Goal: Task Accomplishment & Management: Use online tool/utility

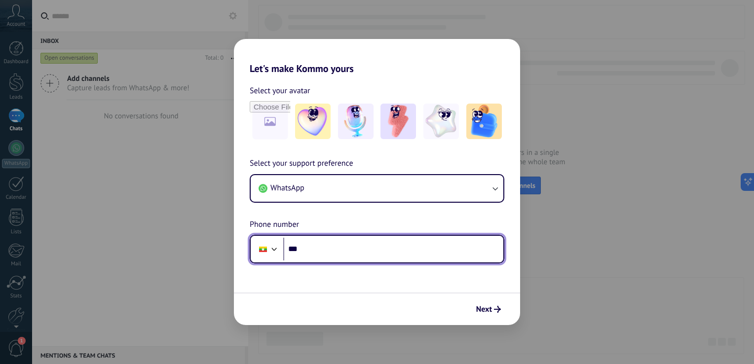
click at [343, 249] on input "***" at bounding box center [393, 249] width 220 height 23
type input "**********"
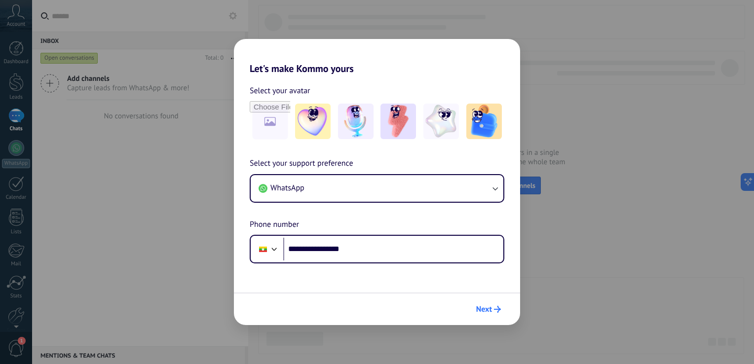
click at [497, 311] on icon "submit" at bounding box center [497, 309] width 7 height 7
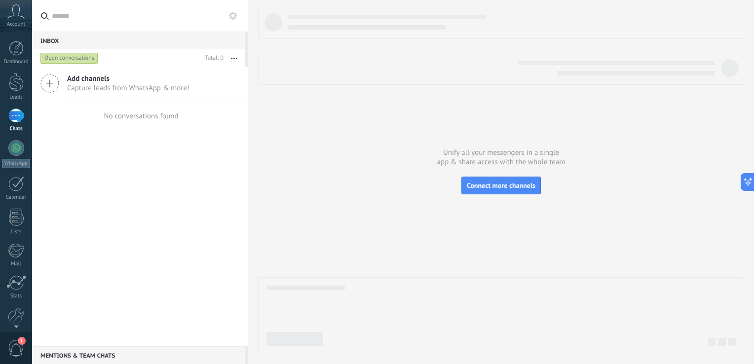
click at [53, 80] on icon at bounding box center [49, 83] width 19 height 19
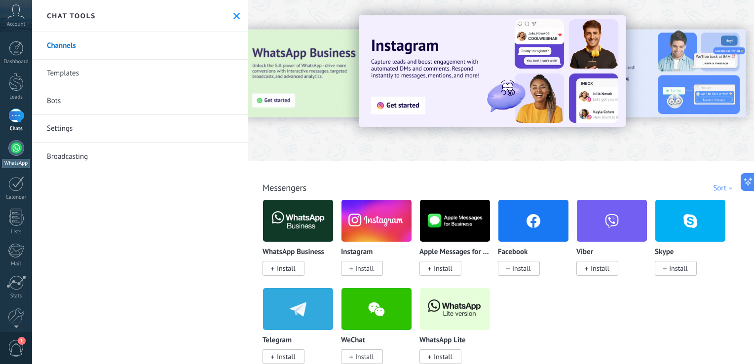
click at [19, 149] on div at bounding box center [16, 148] width 16 height 16
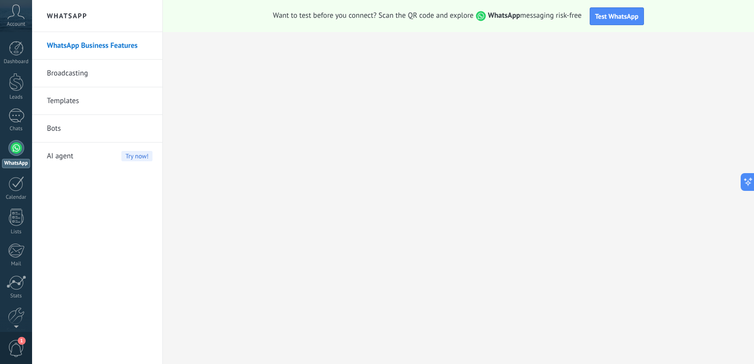
drag, startPoint x: 14, startPoint y: 30, endPoint x: 22, endPoint y: 17, distance: 15.5
click at [22, 17] on div "Account" at bounding box center [16, 16] width 32 height 32
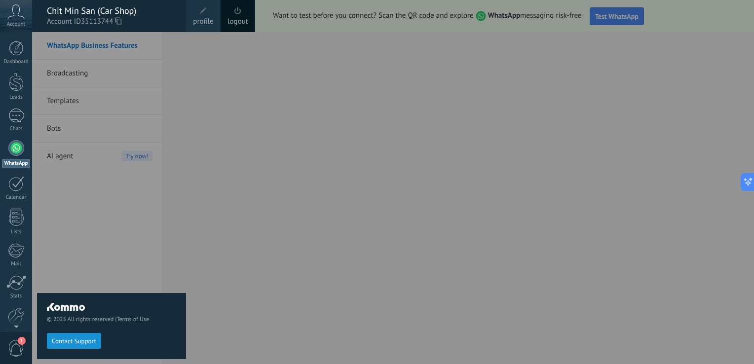
click at [22, 17] on icon at bounding box center [15, 11] width 17 height 15
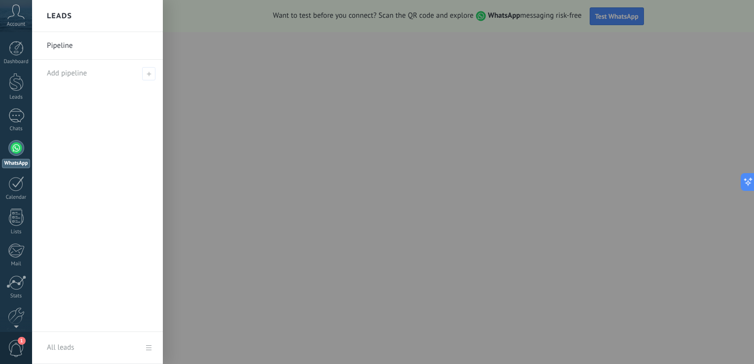
click at [22, 17] on icon at bounding box center [15, 11] width 17 height 15
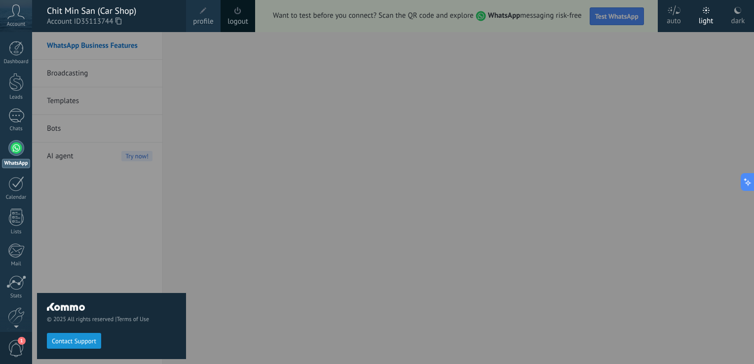
click at [22, 17] on icon at bounding box center [15, 11] width 17 height 15
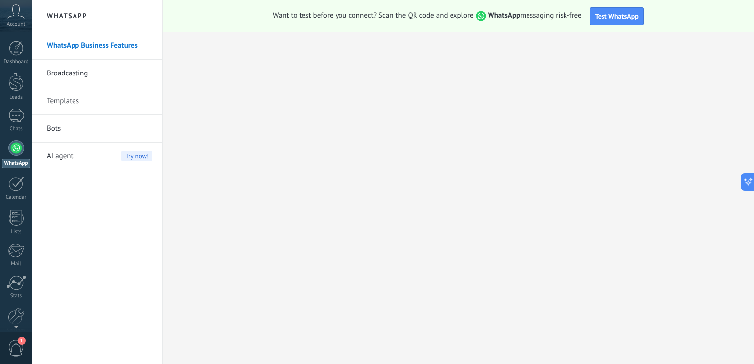
click at [22, 17] on icon at bounding box center [15, 11] width 17 height 15
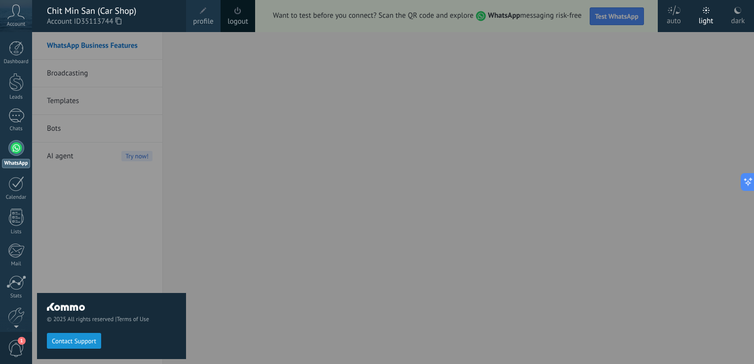
click at [79, 10] on div "Chit Min San (Car Shop)" at bounding box center [111, 10] width 129 height 11
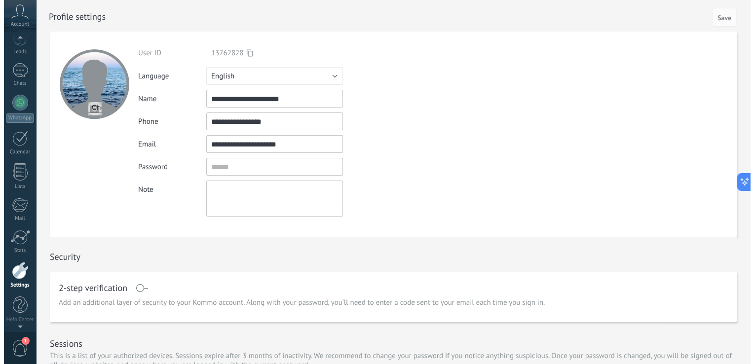
scroll to position [30, 0]
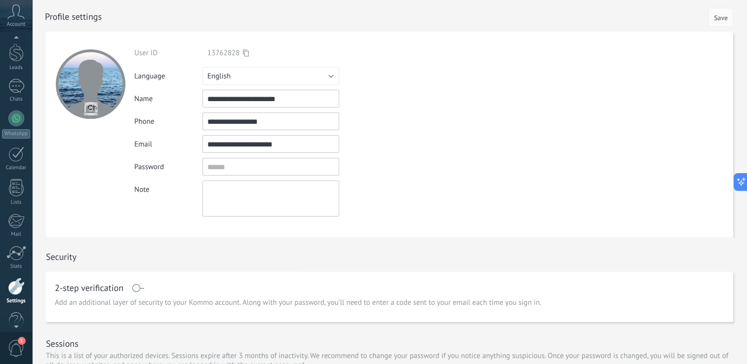
click at [8, 25] on span "Account" at bounding box center [16, 24] width 18 height 6
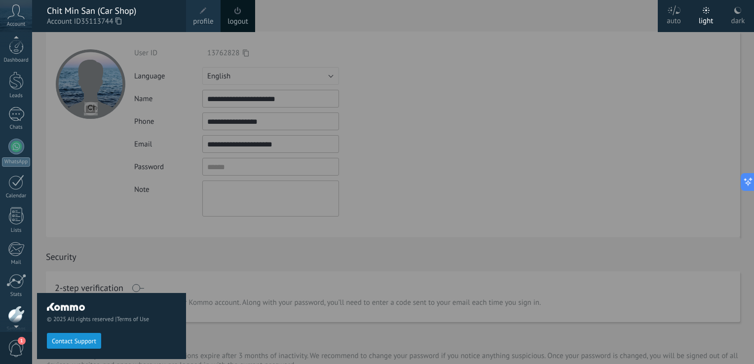
scroll to position [0, 0]
click at [14, 47] on div at bounding box center [16, 48] width 15 height 15
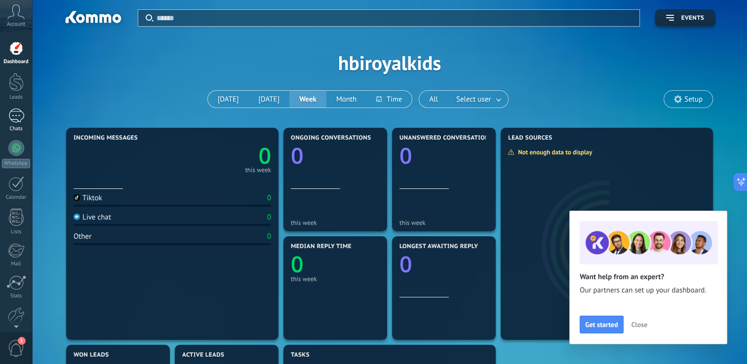
click at [14, 123] on link "Chats" at bounding box center [16, 121] width 32 height 24
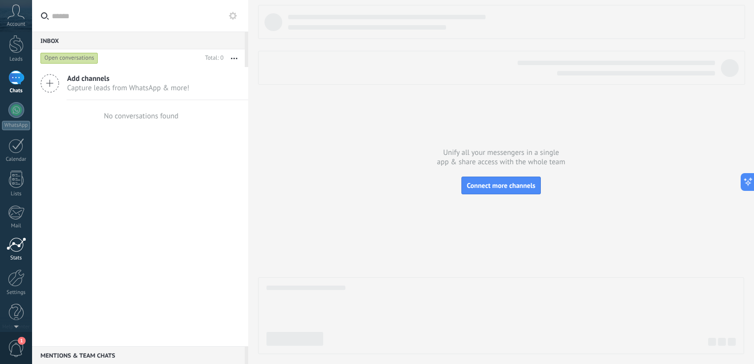
scroll to position [40, 0]
click at [28, 281] on link "Settings" at bounding box center [16, 281] width 32 height 27
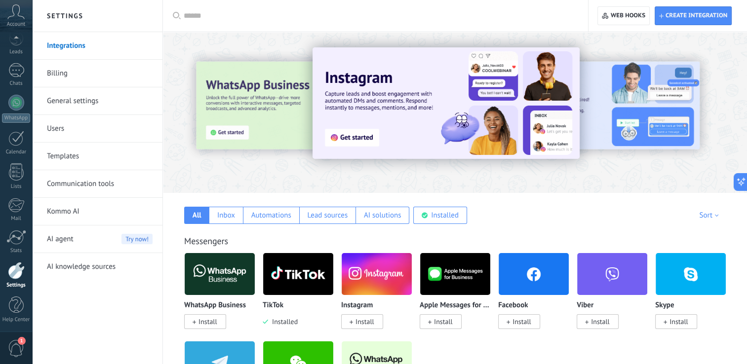
click at [521, 325] on span "Install" at bounding box center [522, 322] width 19 height 9
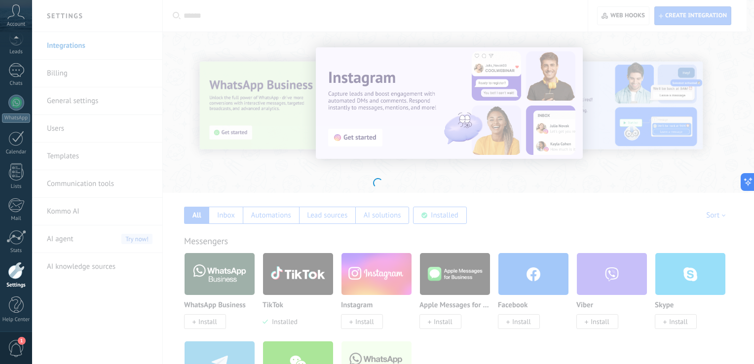
click at [521, 325] on div at bounding box center [377, 182] width 754 height 364
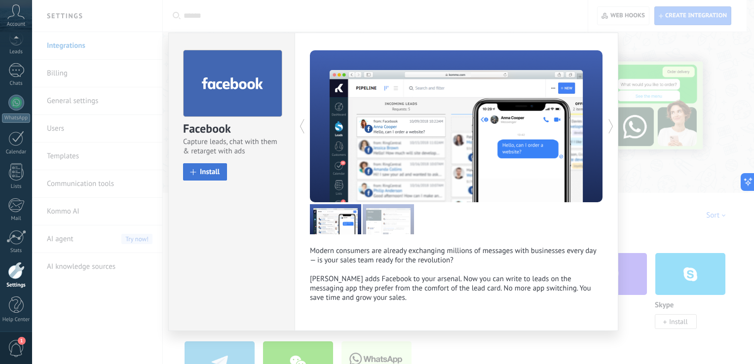
click at [201, 176] on span "Install" at bounding box center [210, 171] width 20 height 7
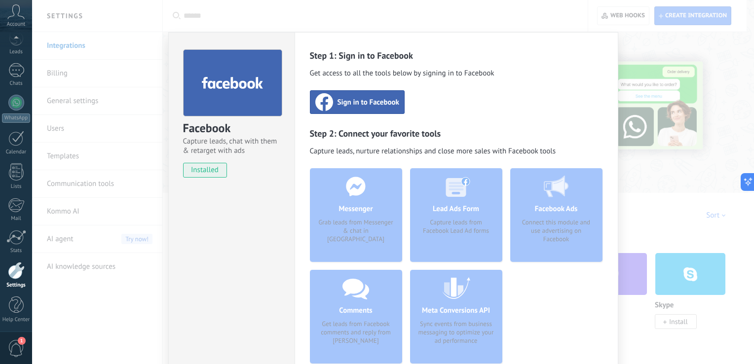
click at [346, 109] on div "Sign in to Facebook" at bounding box center [357, 102] width 95 height 24
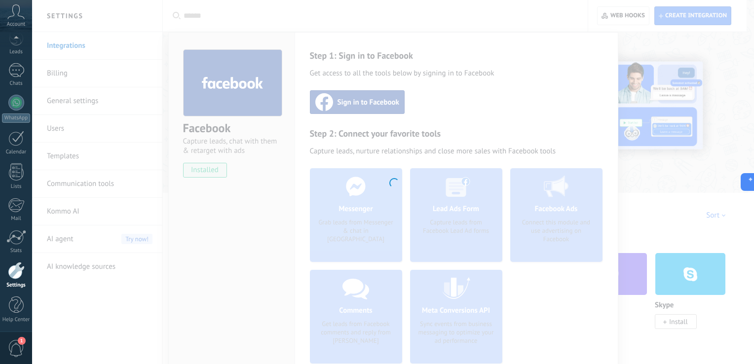
click at [349, 97] on div at bounding box center [393, 182] width 722 height 364
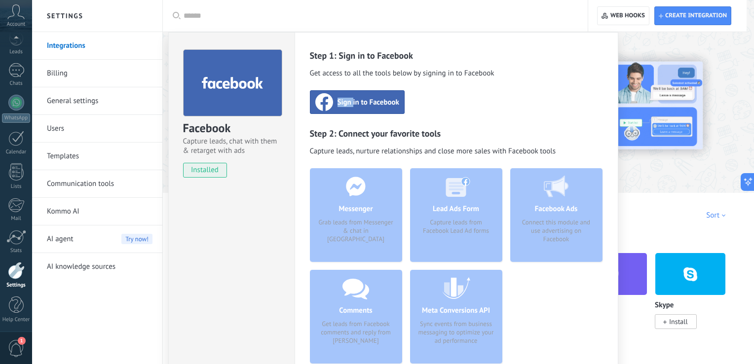
click at [347, 101] on span "Sign in to Facebook" at bounding box center [369, 102] width 62 height 10
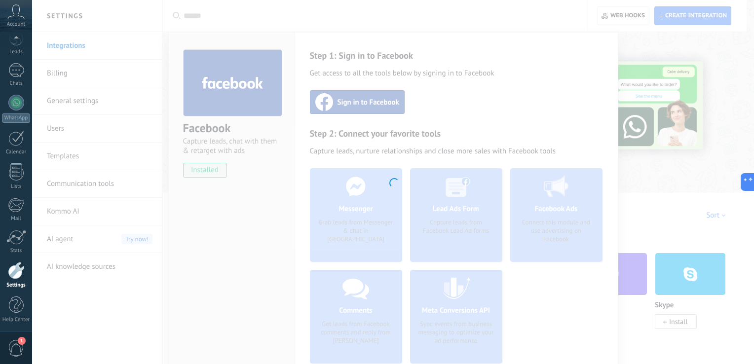
click at [336, 116] on div at bounding box center [393, 182] width 722 height 364
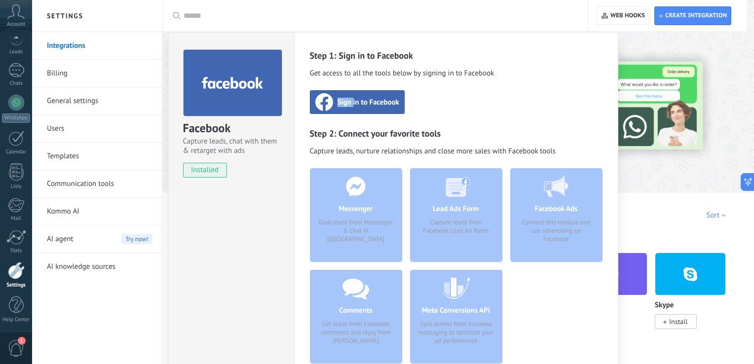
click at [336, 116] on div "Step 1: Sign in to Facebook Get access to all the tools below by signing in to …" at bounding box center [456, 211] width 293 height 322
click at [334, 111] on div "Sign in to Facebook" at bounding box center [357, 102] width 95 height 24
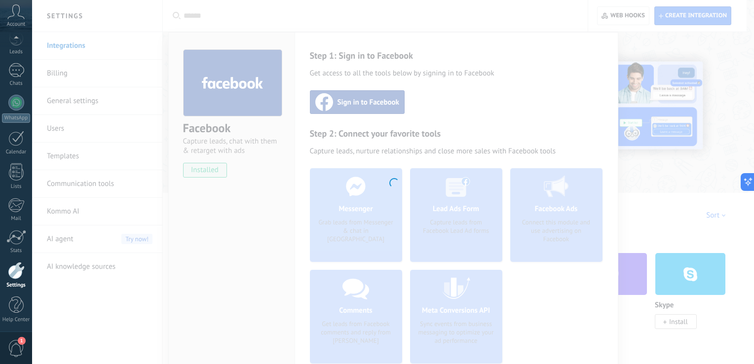
click at [343, 113] on div at bounding box center [393, 182] width 722 height 364
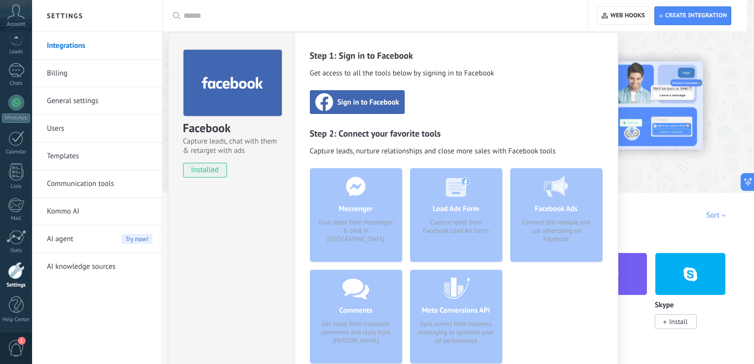
click at [353, 102] on span "Sign in to Facebook" at bounding box center [369, 102] width 62 height 10
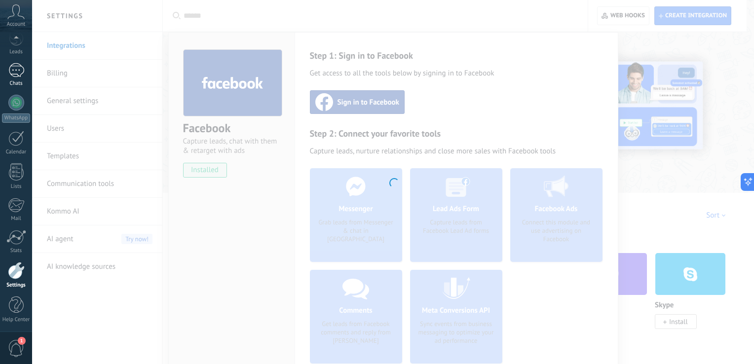
click at [26, 72] on link "Chats" at bounding box center [16, 75] width 32 height 24
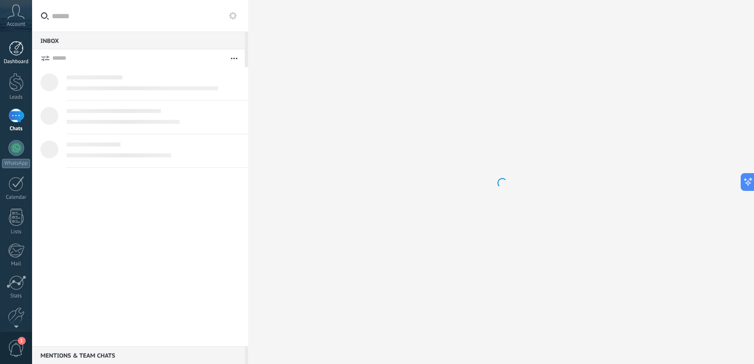
click at [14, 46] on div at bounding box center [16, 48] width 15 height 15
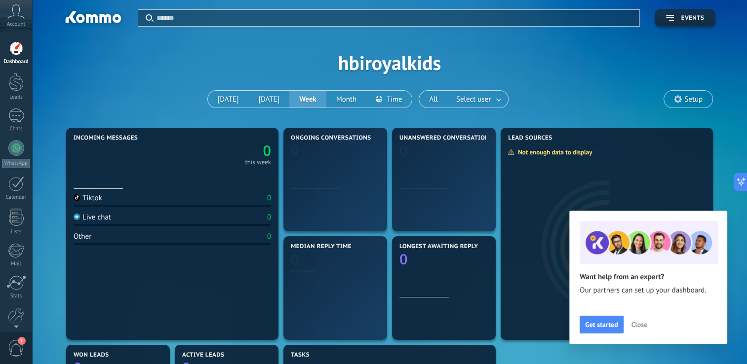
click at [19, 17] on icon at bounding box center [15, 11] width 17 height 15
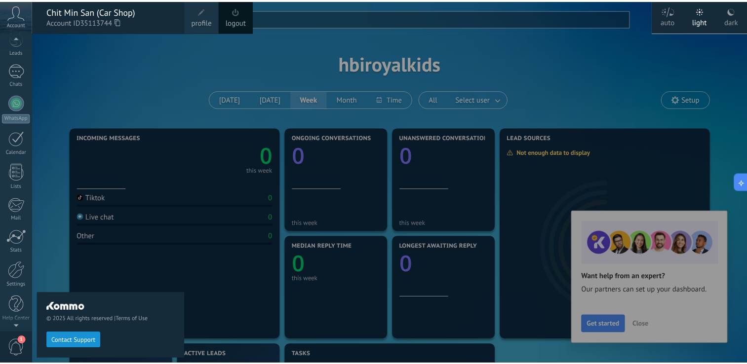
scroll to position [45, 0]
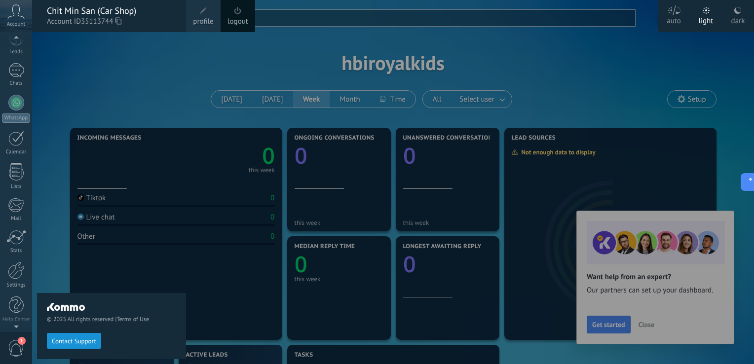
click at [19, 326] on div at bounding box center [16, 325] width 32 height 15
click at [13, 273] on div at bounding box center [16, 270] width 17 height 17
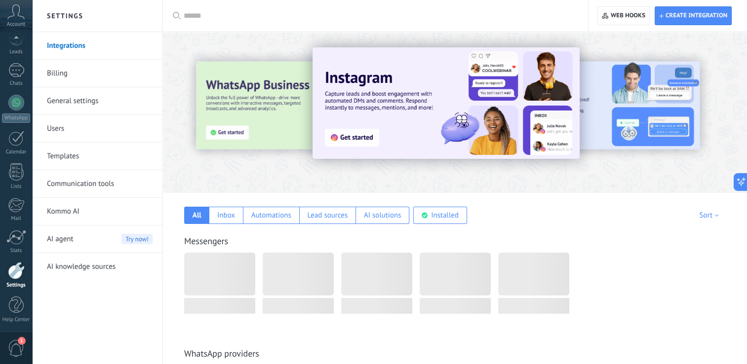
click at [95, 50] on link "Integrations" at bounding box center [100, 46] width 106 height 28
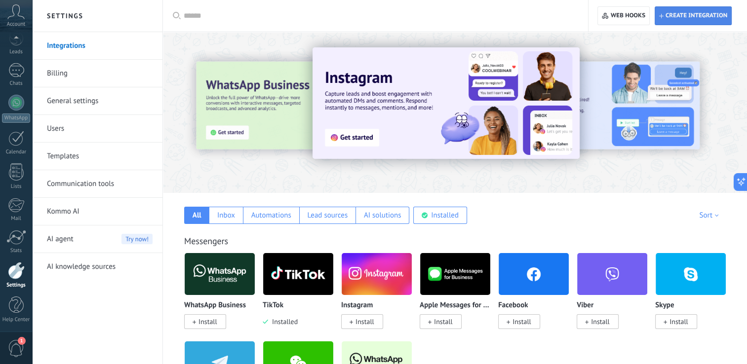
click at [686, 22] on span "Create integration" at bounding box center [693, 16] width 68 height 18
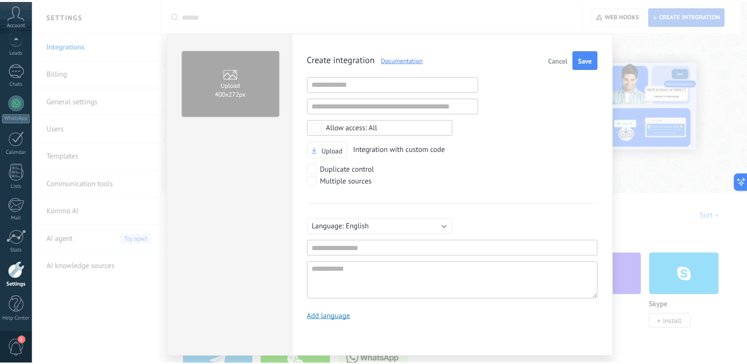
scroll to position [9, 0]
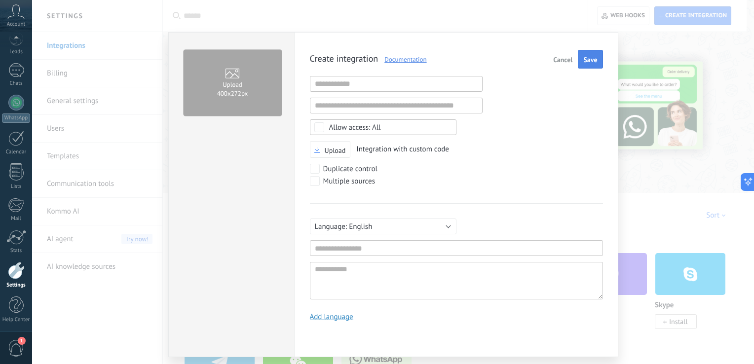
click at [585, 60] on span "Save" at bounding box center [591, 59] width 14 height 7
click at [585, 60] on div "Cancel Save" at bounding box center [579, 59] width 45 height 18
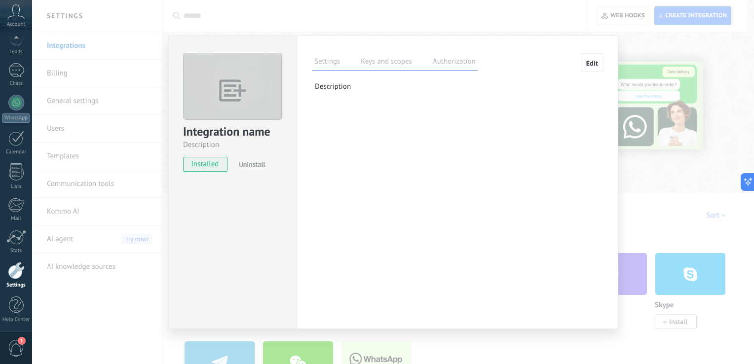
click at [673, 185] on div "Integration name Description installed Uninstall Settings Keys and scopes Autho…" at bounding box center [393, 182] width 722 height 364
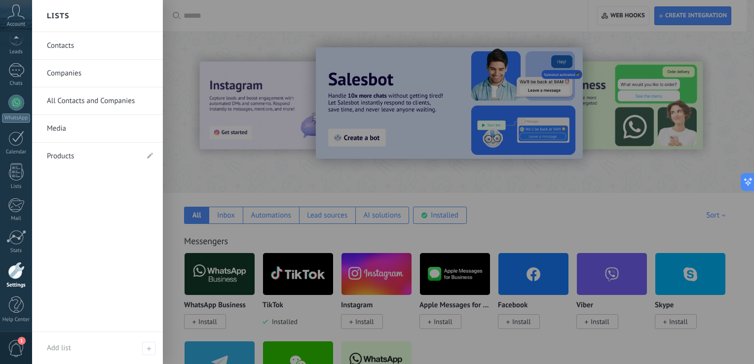
click at [9, 275] on div at bounding box center [16, 270] width 17 height 17
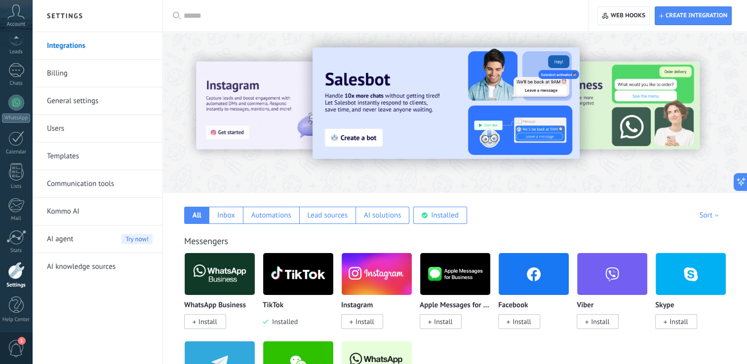
click at [79, 210] on link "Kommo AI" at bounding box center [100, 212] width 106 height 28
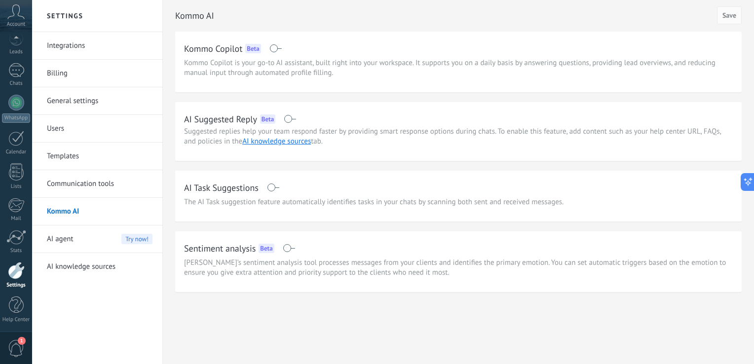
click at [81, 236] on div "AI agent Try now!" at bounding box center [100, 240] width 106 height 28
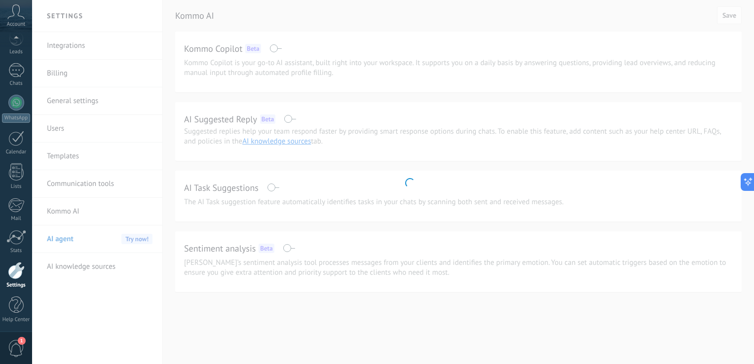
click at [81, 236] on body ".abccls-1,.abccls-2{fill-rule:evenodd}.abccls-2{fill:#fff} .abfcls-1{fill:none}…" at bounding box center [377, 182] width 754 height 364
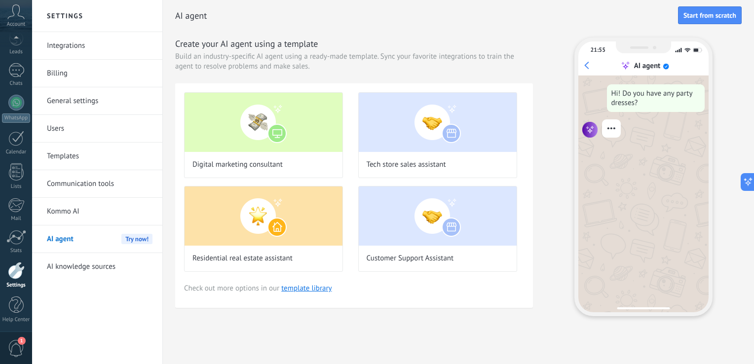
click at [69, 38] on link "Integrations" at bounding box center [100, 46] width 106 height 28
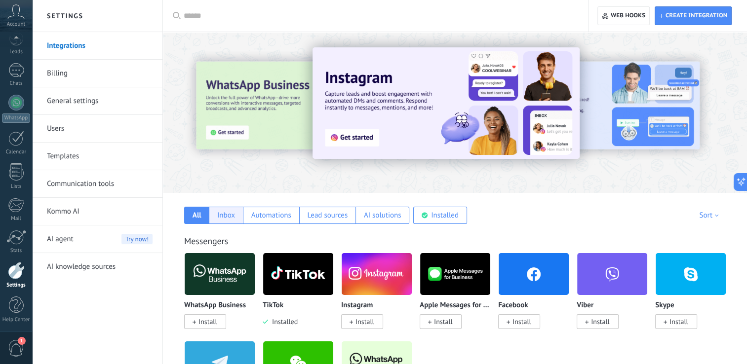
click at [221, 212] on div "Inbox" at bounding box center [226, 215] width 18 height 9
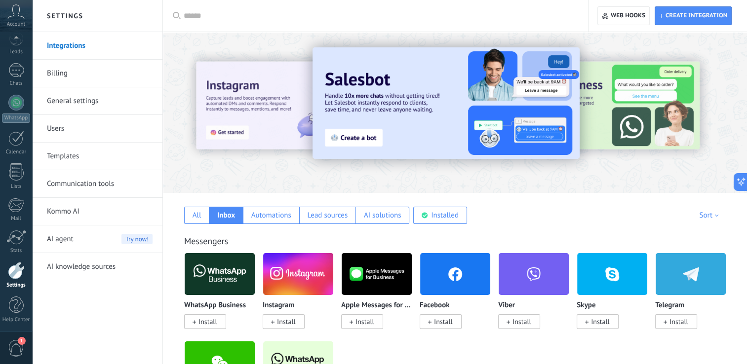
click at [450, 295] on div at bounding box center [455, 274] width 71 height 43
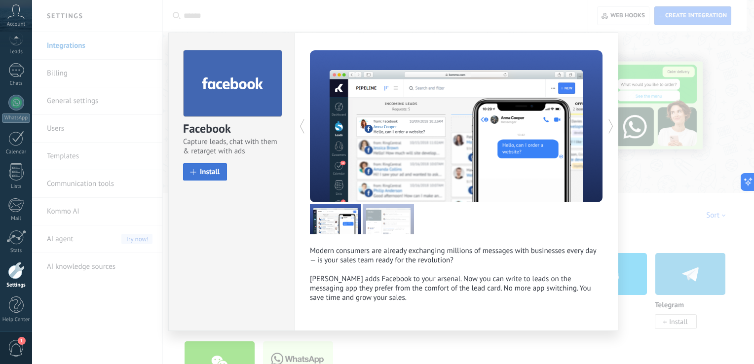
click at [201, 175] on span "Install" at bounding box center [210, 171] width 20 height 7
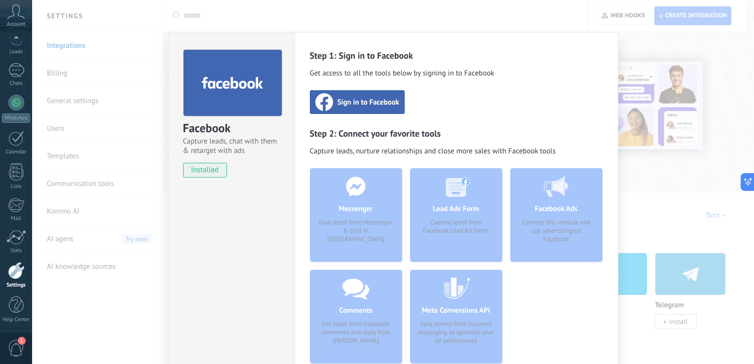
click at [330, 97] on icon at bounding box center [325, 102] width 18 height 18
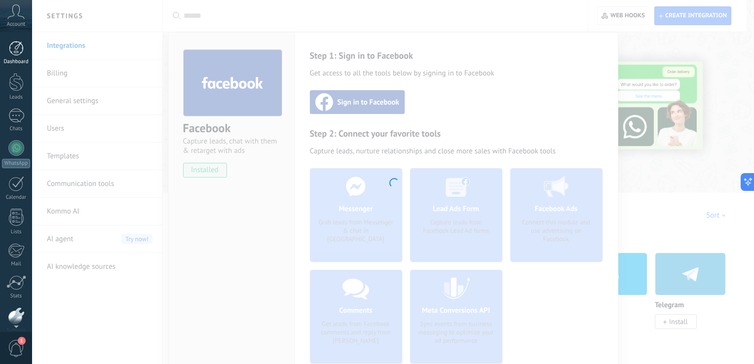
click at [18, 48] on div at bounding box center [16, 48] width 15 height 15
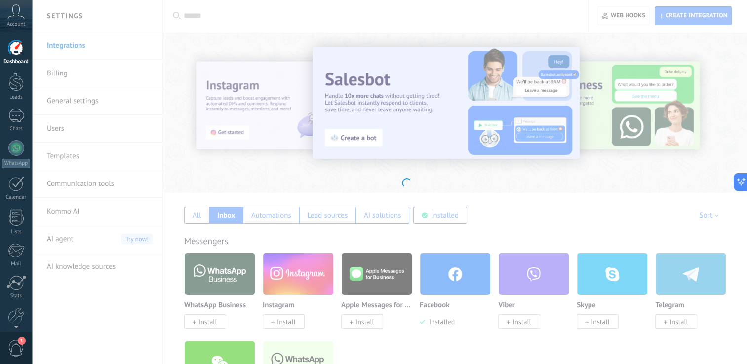
click at [18, 48] on div at bounding box center [16, 48] width 15 height 15
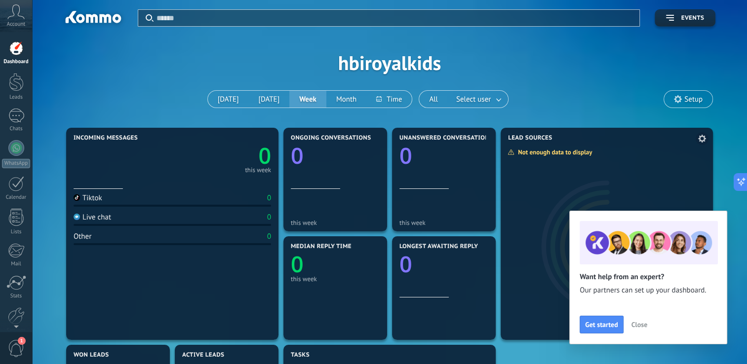
click at [523, 315] on div at bounding box center [607, 242] width 212 height 198
click at [16, 310] on div at bounding box center [16, 316] width 17 height 17
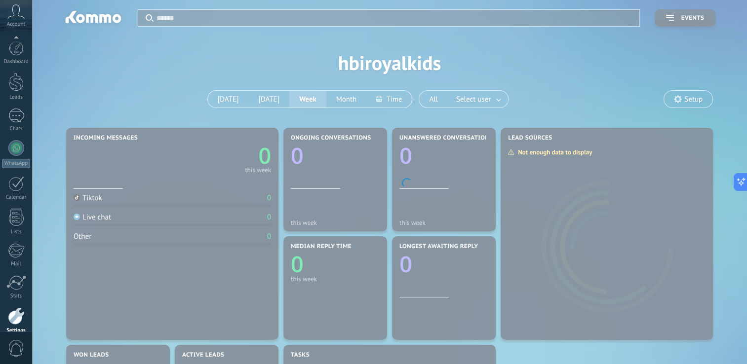
scroll to position [45, 0]
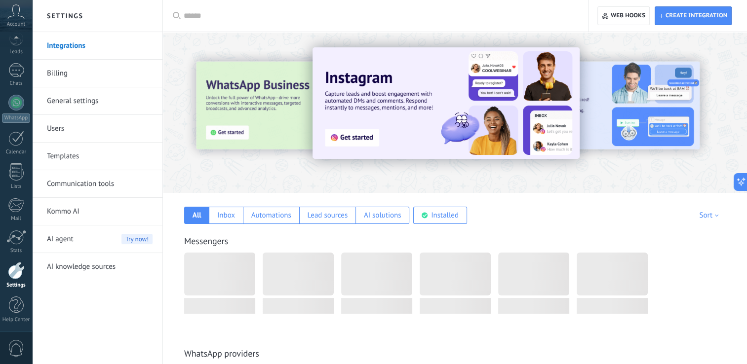
click at [229, 219] on div "Inbox" at bounding box center [226, 215] width 18 height 9
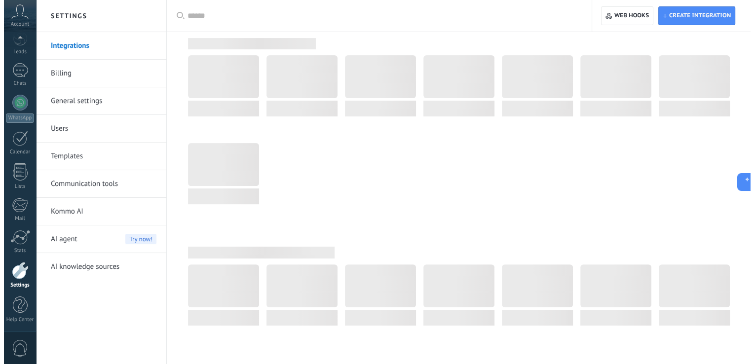
scroll to position [0, 0]
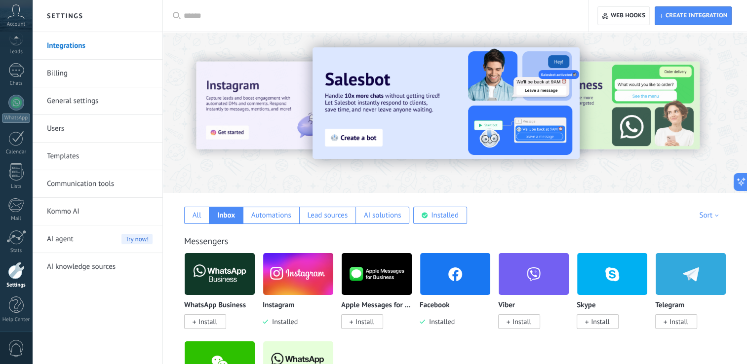
click at [442, 285] on img at bounding box center [455, 274] width 70 height 48
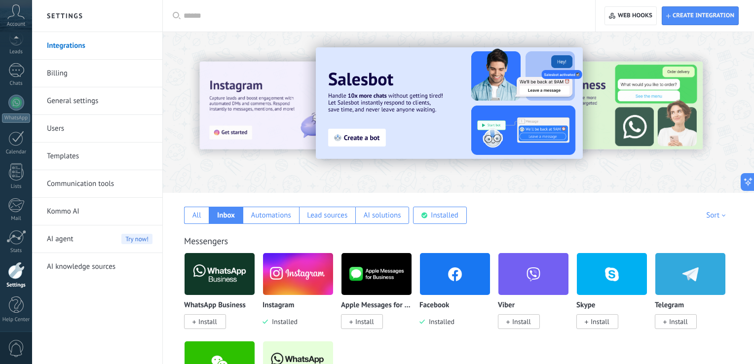
click at [442, 285] on body ".abccls-1,.abccls-2{fill-rule:evenodd}.abccls-2{fill:#fff} .abfcls-1{fill:none}…" at bounding box center [377, 182] width 754 height 364
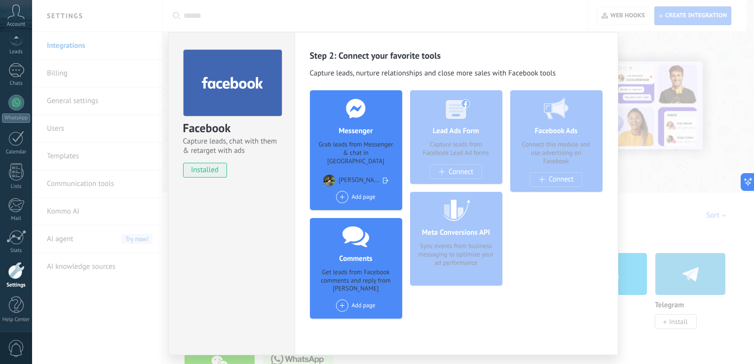
click at [343, 145] on div "Grab leads from Messenger & chat in [GEOGRAPHIC_DATA]" at bounding box center [356, 153] width 77 height 25
click at [344, 191] on span at bounding box center [342, 197] width 12 height 12
click at [357, 207] on div "It Private School - [GEOGRAPHIC_DATA]" at bounding box center [395, 216] width 120 height 22
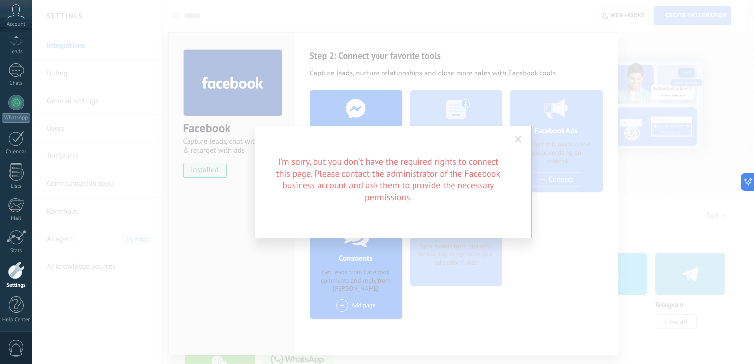
click at [516, 140] on span at bounding box center [519, 139] width 6 height 7
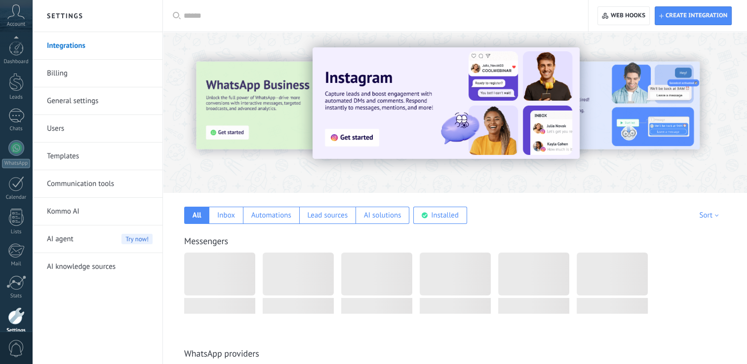
scroll to position [45, 0]
click at [409, 295] on div at bounding box center [376, 274] width 71 height 43
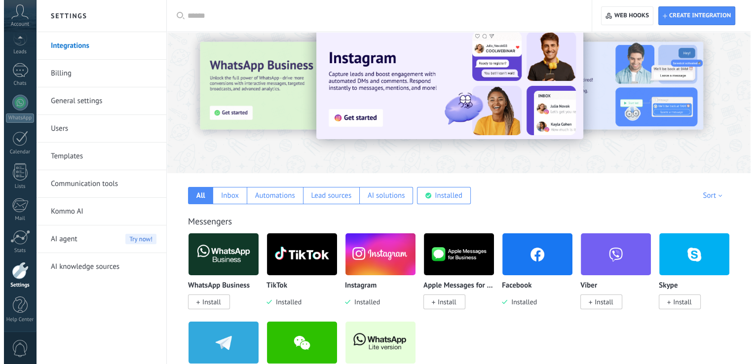
scroll to position [40, 0]
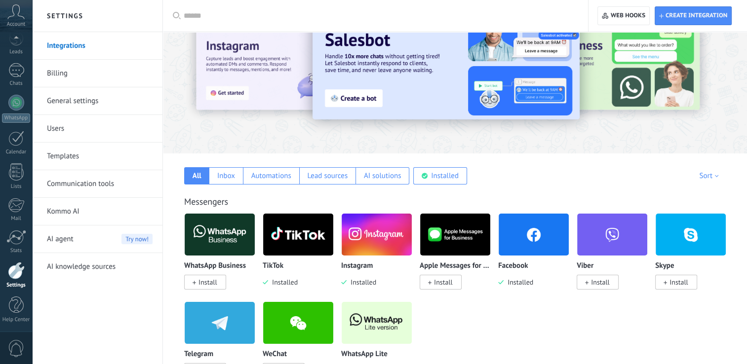
click at [522, 281] on span "Installed" at bounding box center [519, 282] width 30 height 9
click at [527, 236] on img at bounding box center [534, 235] width 70 height 48
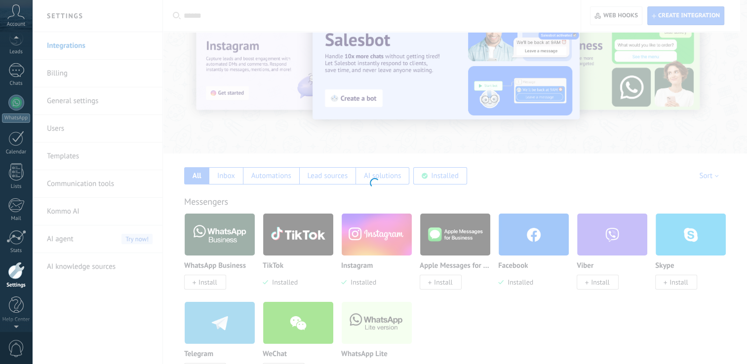
click at [527, 236] on body ".abccls-1,.abccls-2{fill-rule:evenodd}.abccls-2{fill:#fff} .abfcls-1{fill:none}…" at bounding box center [373, 142] width 747 height 364
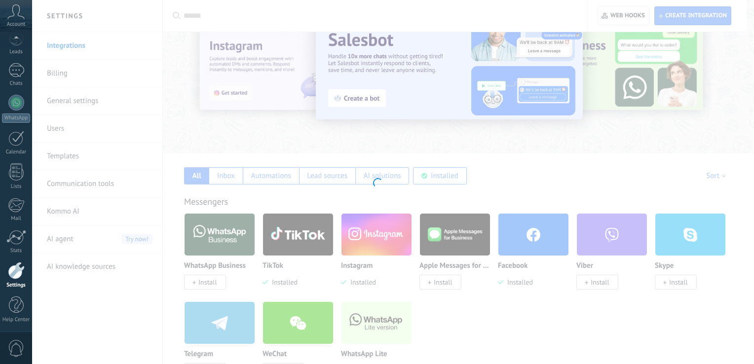
click at [527, 236] on div at bounding box center [377, 182] width 754 height 364
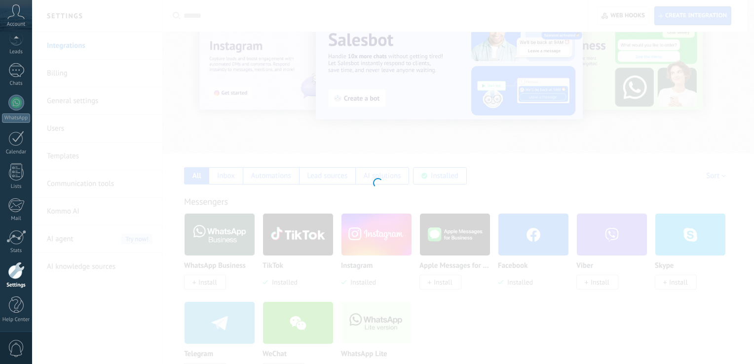
click at [527, 236] on body ".abccls-1,.abccls-2{fill-rule:evenodd}.abccls-2{fill:#fff} .abfcls-1{fill:none}…" at bounding box center [377, 142] width 754 height 364
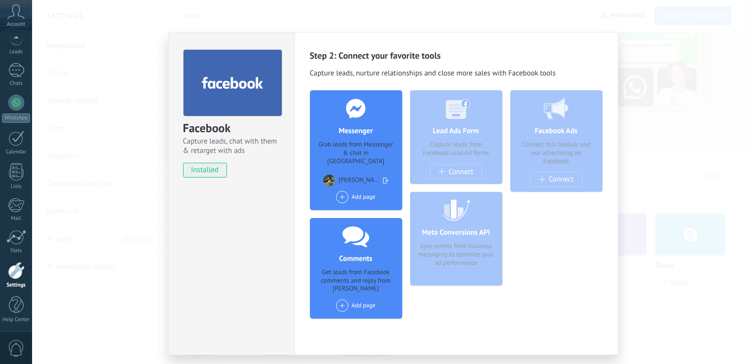
click at [341, 191] on span at bounding box center [342, 197] width 12 height 12
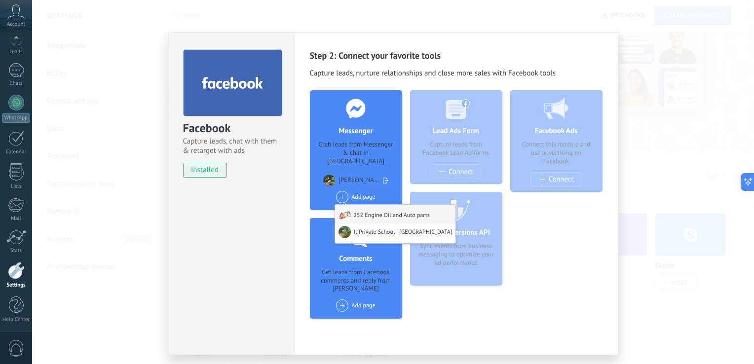
click at [371, 205] on div "252 Engine Oil and Auto parts" at bounding box center [395, 214] width 120 height 19
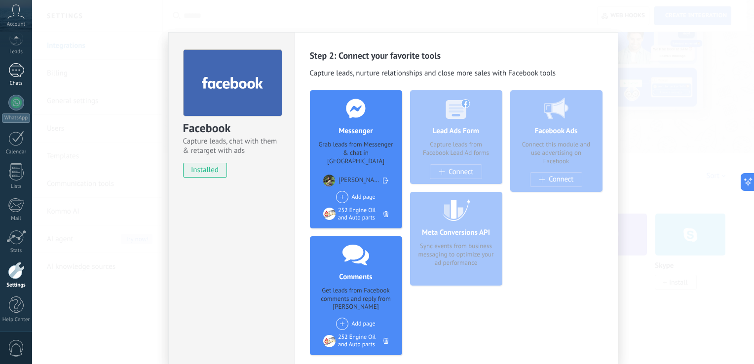
scroll to position [0, 0]
click at [16, 75] on div at bounding box center [16, 70] width 16 height 14
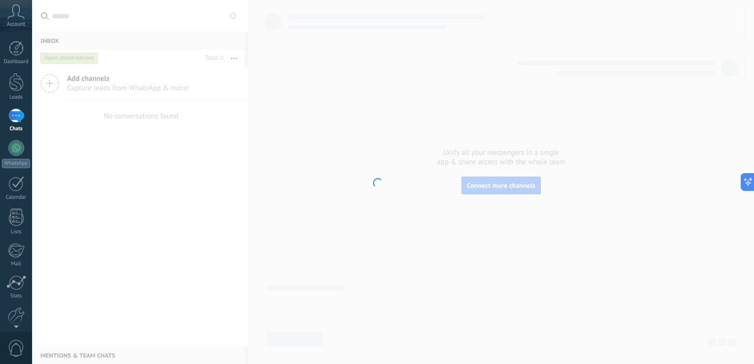
click at [45, 89] on div at bounding box center [377, 182] width 754 height 364
click at [82, 80] on div at bounding box center [377, 182] width 754 height 364
click at [18, 49] on div at bounding box center [16, 48] width 15 height 15
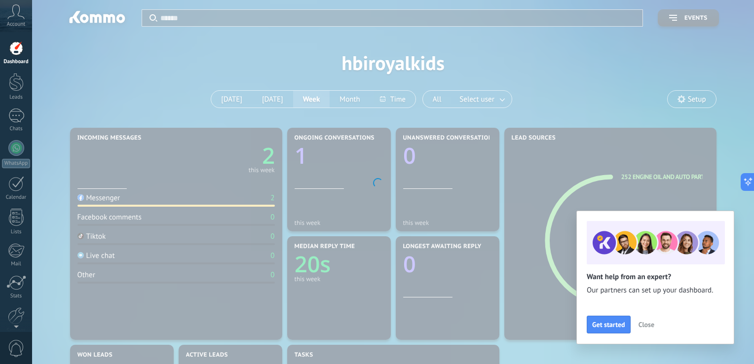
drag, startPoint x: 211, startPoint y: 195, endPoint x: 201, endPoint y: 199, distance: 10.6
click at [201, 199] on div at bounding box center [377, 182] width 754 height 364
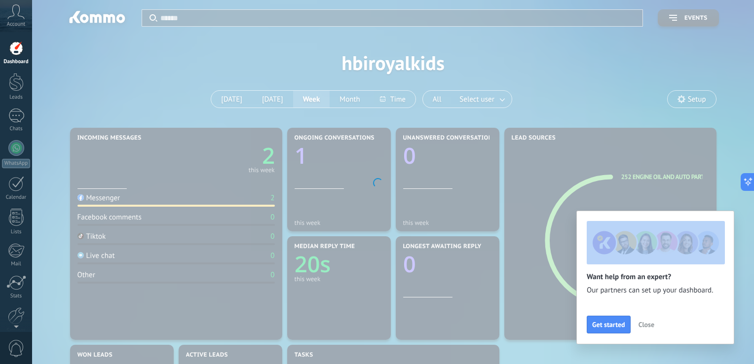
click at [201, 199] on div at bounding box center [377, 182] width 754 height 364
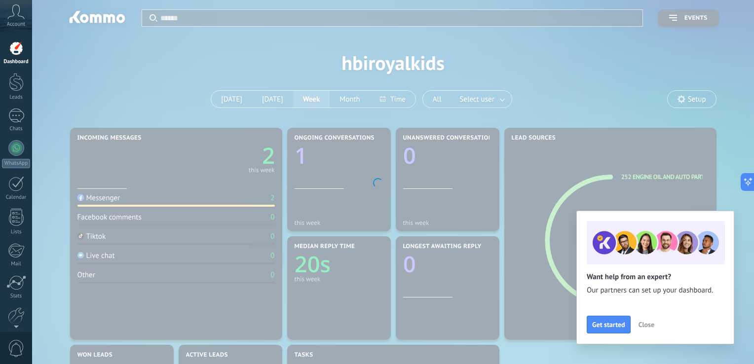
click at [267, 196] on div at bounding box center [377, 182] width 754 height 364
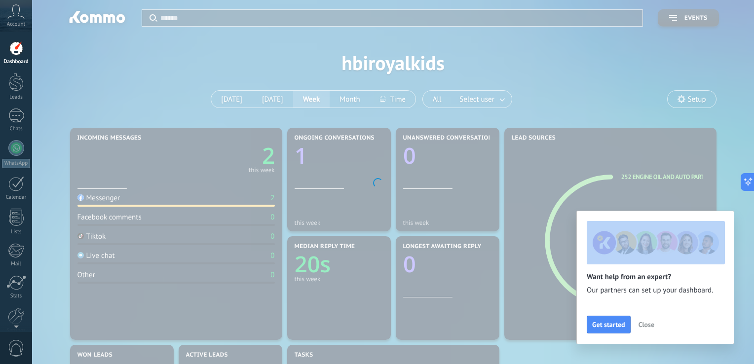
click at [267, 196] on div at bounding box center [377, 182] width 754 height 364
click at [648, 325] on span "Close" at bounding box center [647, 324] width 16 height 7
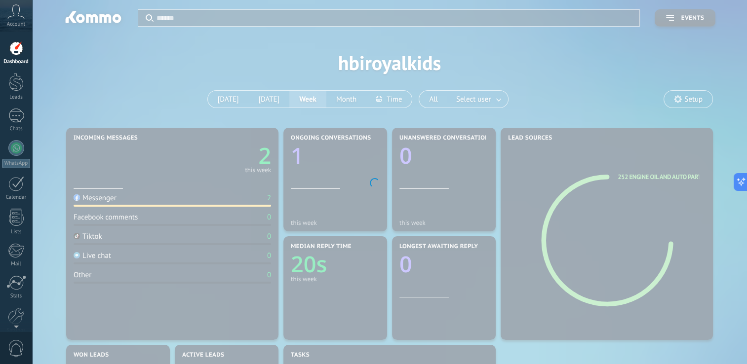
click at [268, 199] on div at bounding box center [373, 182] width 747 height 364
drag, startPoint x: 668, startPoint y: 105, endPoint x: 411, endPoint y: 109, distance: 256.8
click at [411, 109] on div at bounding box center [373, 182] width 747 height 364
click at [7, 290] on link "Stats" at bounding box center [16, 288] width 32 height 24
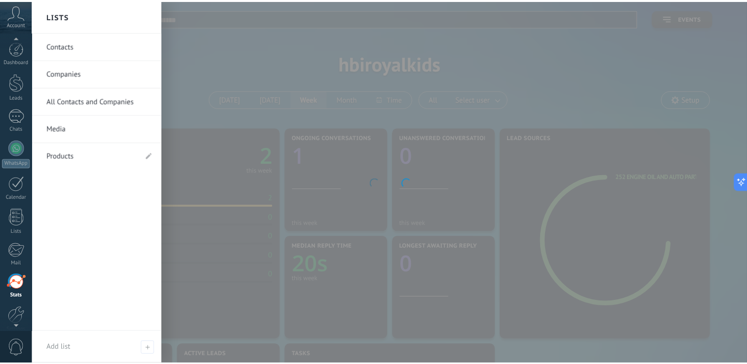
scroll to position [3, 0]
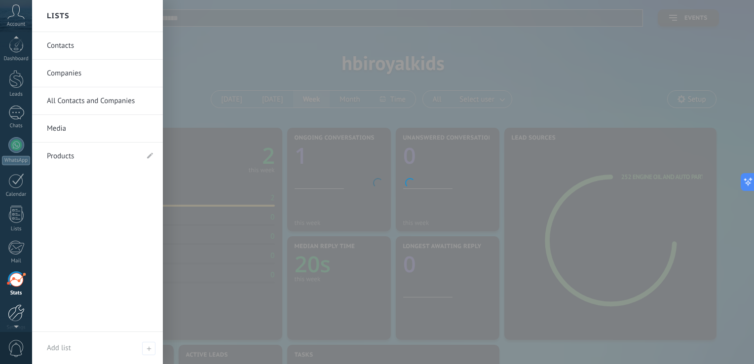
click at [12, 309] on div at bounding box center [16, 313] width 17 height 17
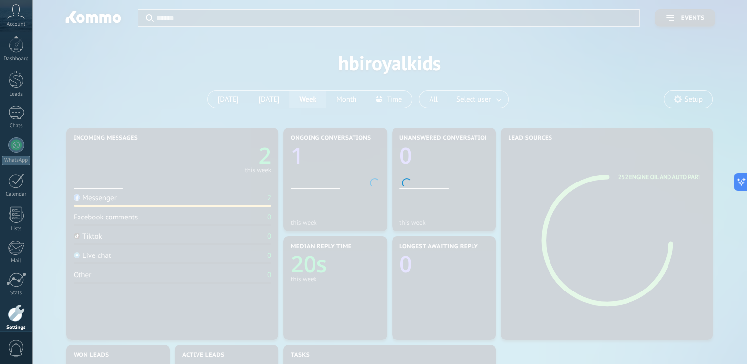
scroll to position [45, 0]
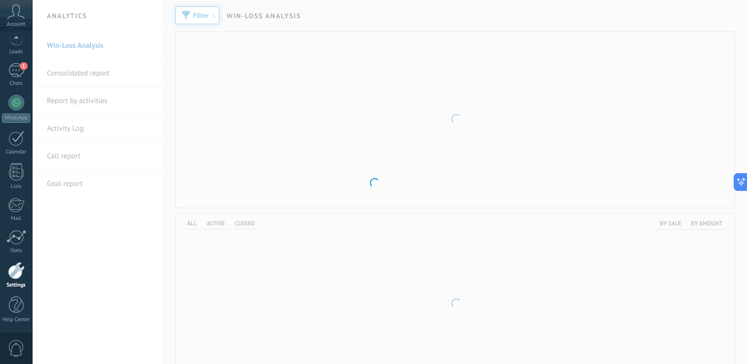
click at [336, 155] on div at bounding box center [373, 182] width 747 height 364
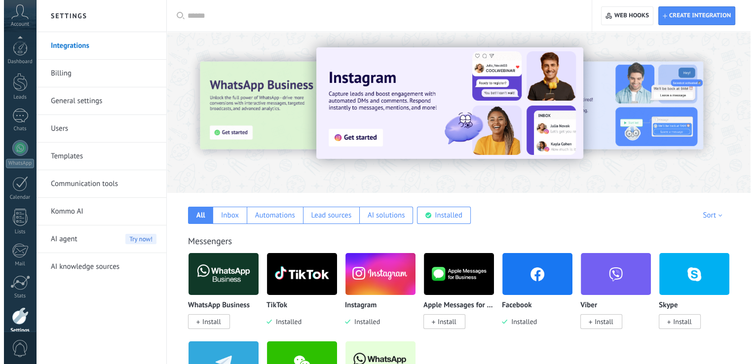
scroll to position [45, 0]
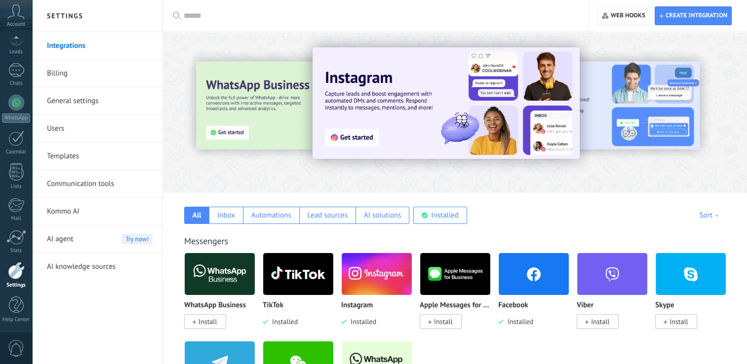
click at [290, 281] on img at bounding box center [298, 274] width 70 height 48
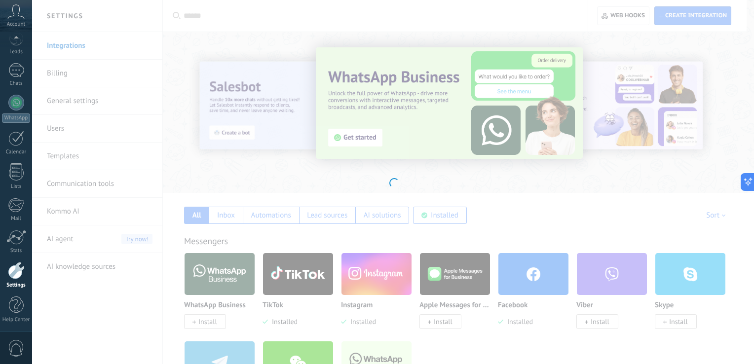
scroll to position [0, 0]
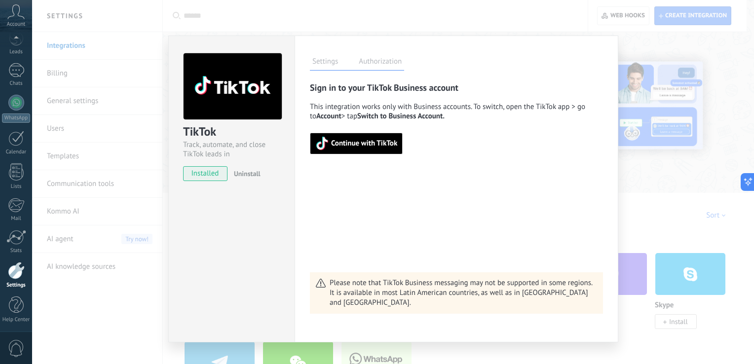
click at [365, 149] on span "Continue with TikTok" at bounding box center [357, 144] width 82 height 14
click at [360, 144] on button "button" at bounding box center [349, 144] width 78 height 22
